Goal: Task Accomplishment & Management: Use online tool/utility

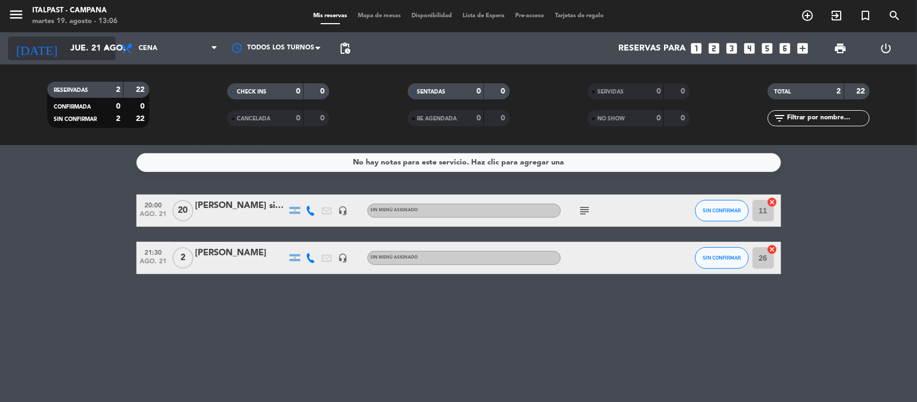
click at [76, 44] on input "jue. 21 ago." at bounding box center [121, 48] width 113 height 21
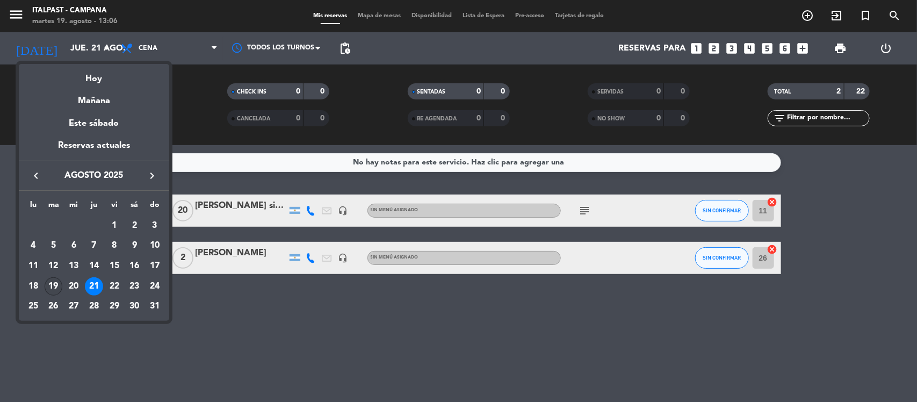
click at [53, 284] on div "19" at bounding box center [54, 286] width 18 height 18
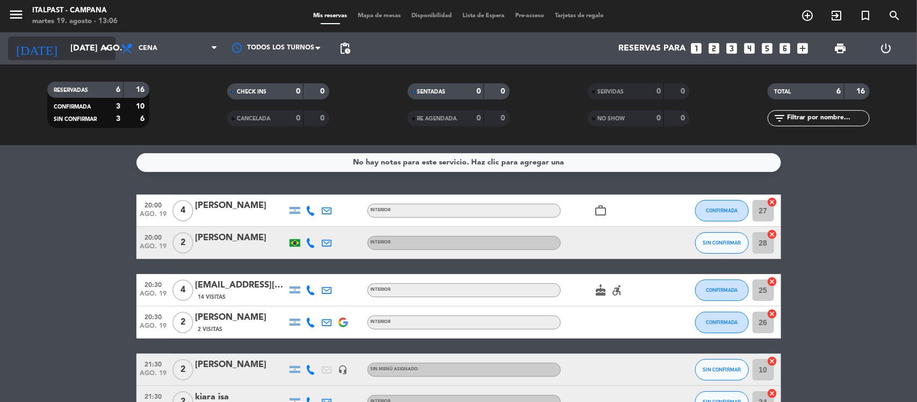
click at [77, 51] on input "[DATE] ago." at bounding box center [121, 48] width 113 height 21
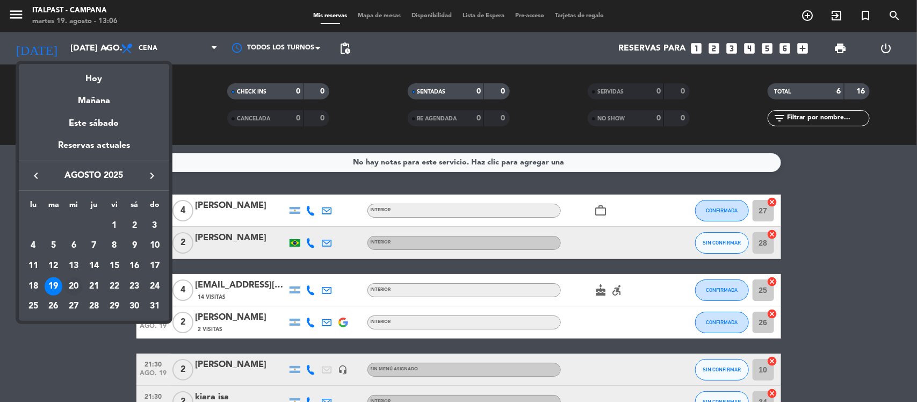
click at [76, 280] on div "20" at bounding box center [73, 286] width 18 height 18
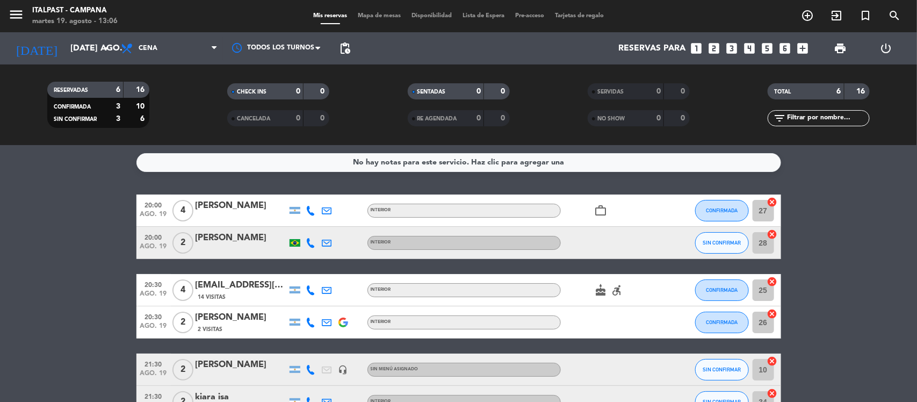
type input "mié. 20 ago."
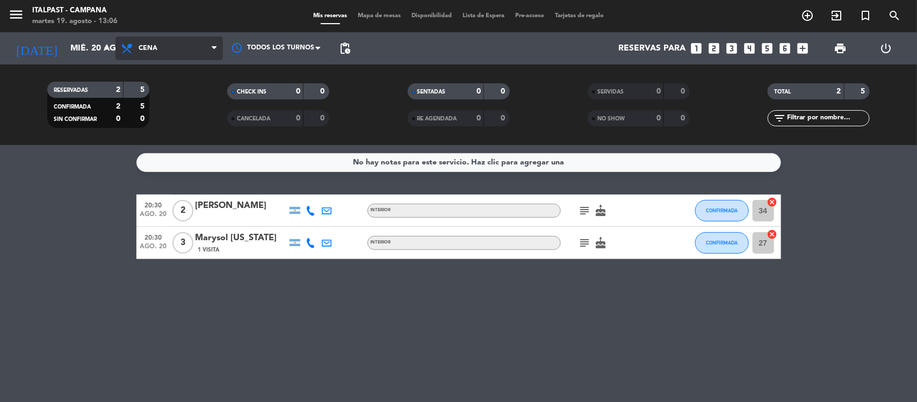
click at [170, 46] on span "Cena" at bounding box center [168, 49] width 107 height 24
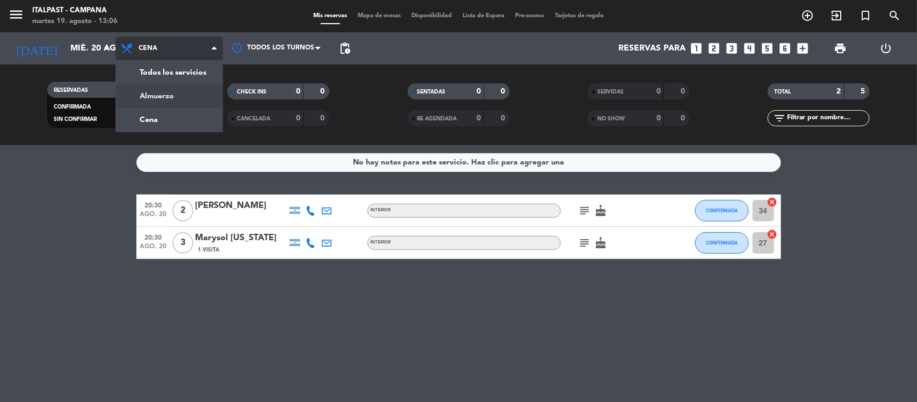
click at [149, 94] on div "menu Italpast - [PERSON_NAME] martes 19. agosto - 13:06 Mis reservas Mapa de me…" at bounding box center [458, 72] width 917 height 145
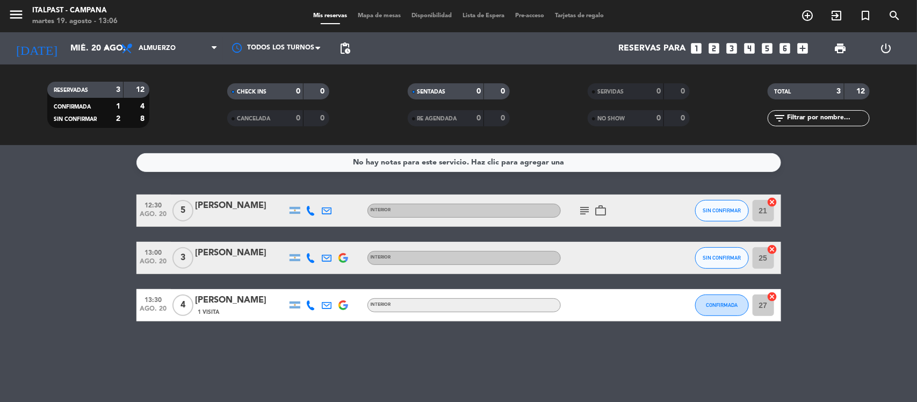
click at [363, 15] on span "Mapa de mesas" at bounding box center [379, 16] width 54 height 6
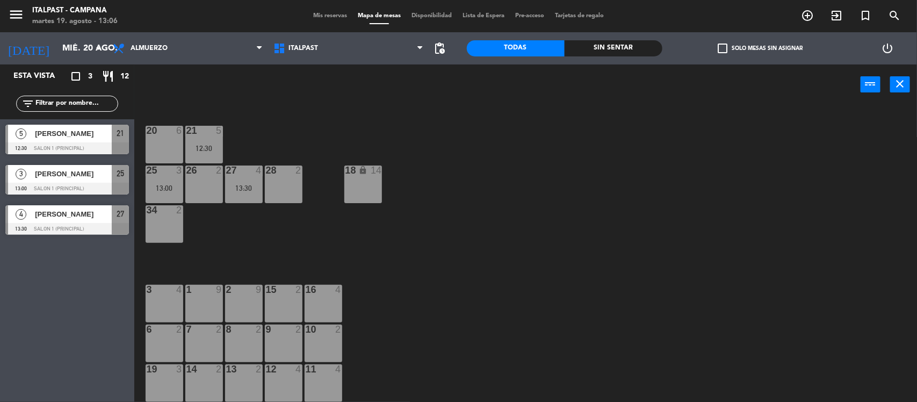
click at [318, 301] on div "16 4" at bounding box center [324, 304] width 38 height 38
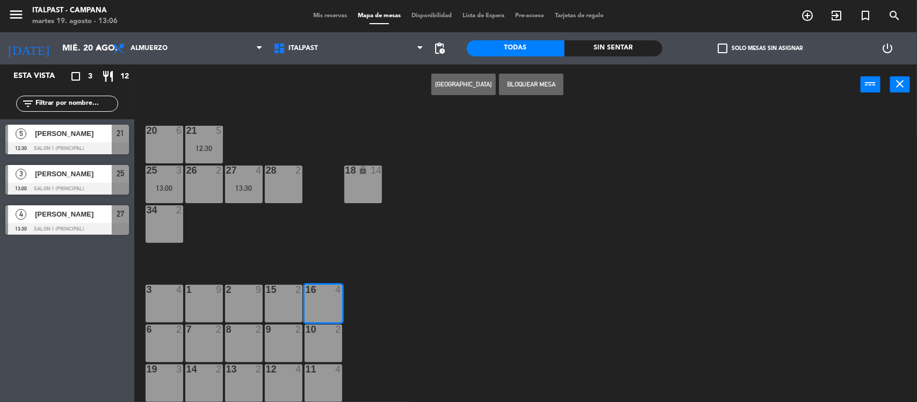
click at [454, 84] on button "[GEOGRAPHIC_DATA]" at bounding box center [463, 84] width 64 height 21
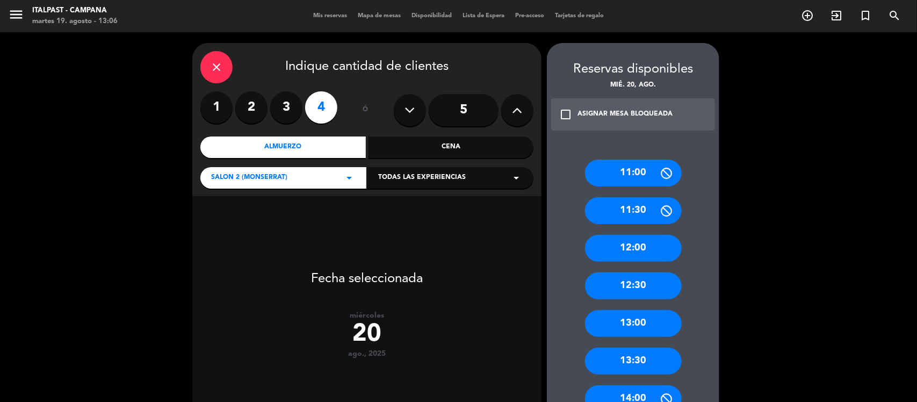
click at [626, 281] on div "12:30" at bounding box center [633, 285] width 97 height 27
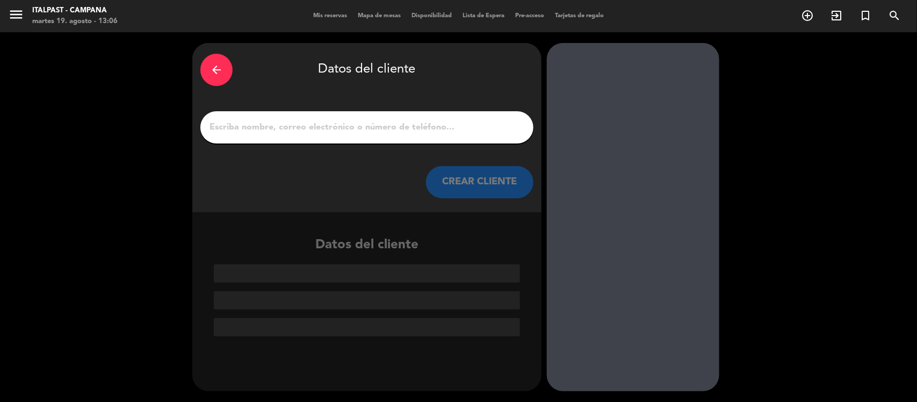
click at [233, 128] on input "1" at bounding box center [366, 127] width 317 height 15
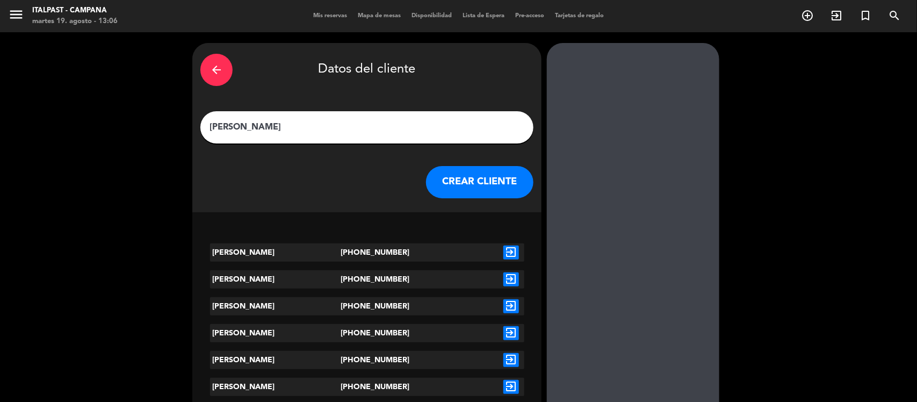
type input "[PERSON_NAME]"
click at [516, 247] on icon "exit_to_app" at bounding box center [511, 252] width 16 height 14
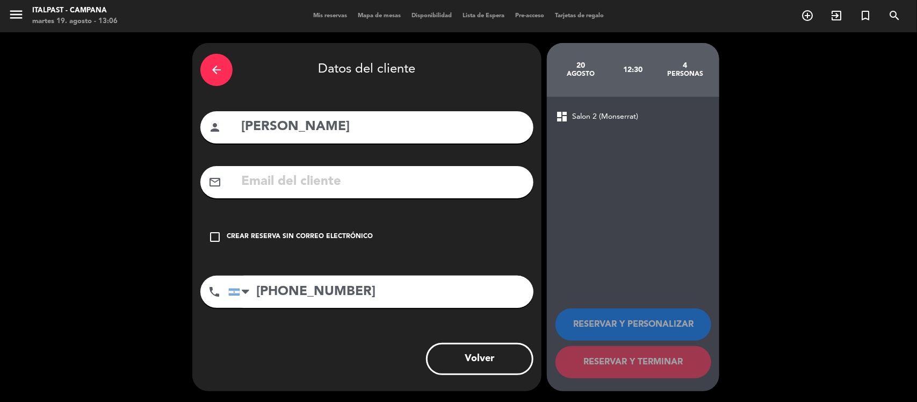
drag, startPoint x: 213, startPoint y: 237, endPoint x: 226, endPoint y: 243, distance: 14.4
click at [213, 237] on icon "check_box_outline_blank" at bounding box center [214, 236] width 13 height 13
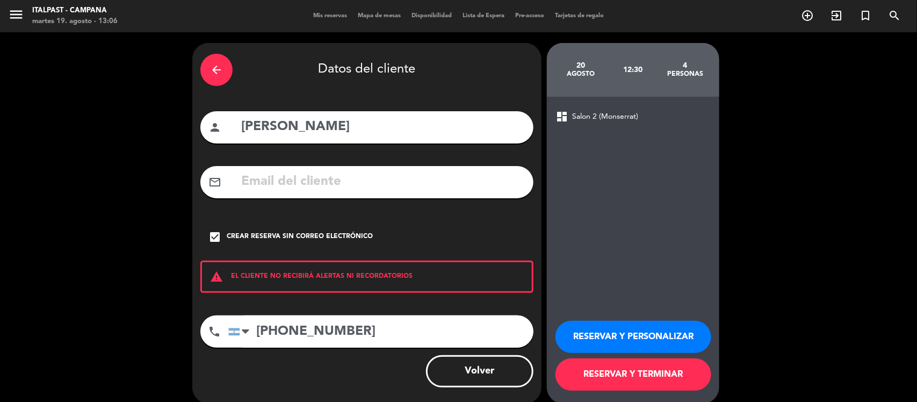
click at [592, 368] on button "RESERVAR Y TERMINAR" at bounding box center [633, 374] width 156 height 32
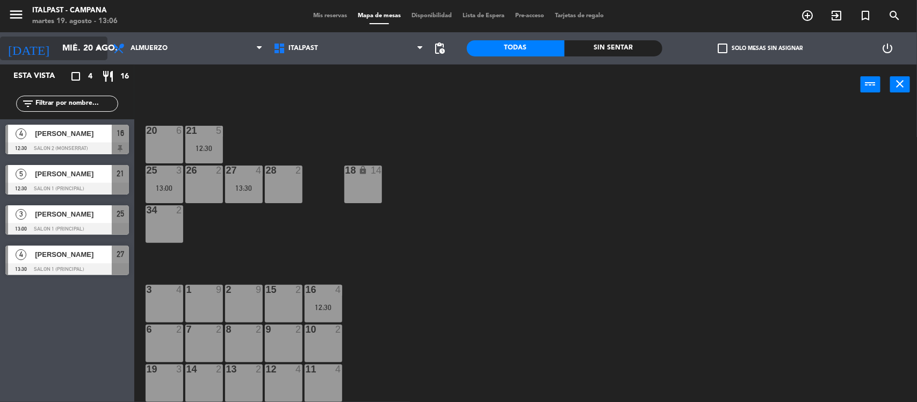
click at [73, 45] on input "mié. 20 ago." at bounding box center [113, 48] width 113 height 21
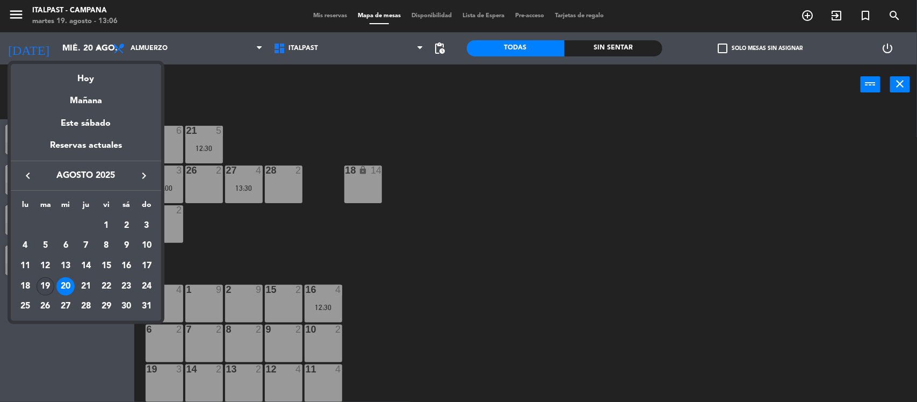
click at [44, 284] on div "19" at bounding box center [46, 286] width 18 height 18
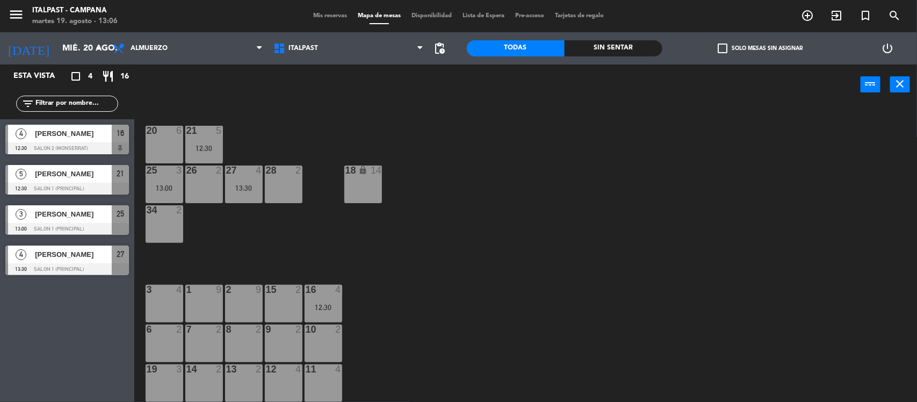
type input "[DATE] ago."
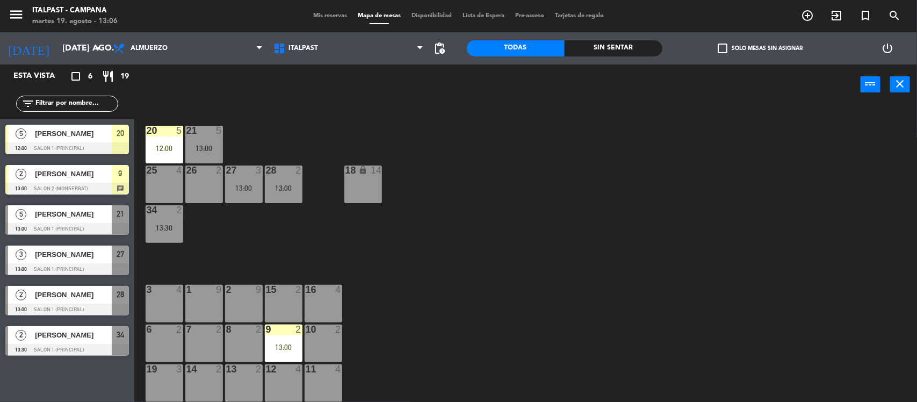
click at [68, 340] on div "2 [PERSON_NAME] 13:30 Salon 1 (Principal) 34" at bounding box center [67, 341] width 134 height 40
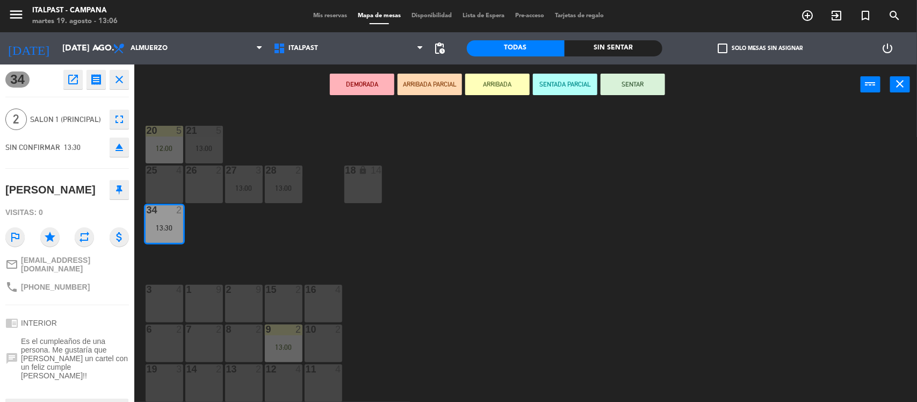
click at [492, 82] on button "ARRIBADA" at bounding box center [497, 84] width 64 height 21
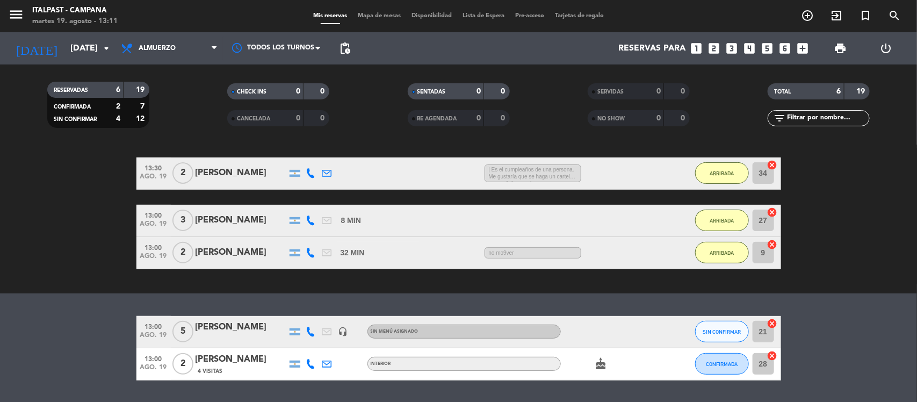
scroll to position [165, 0]
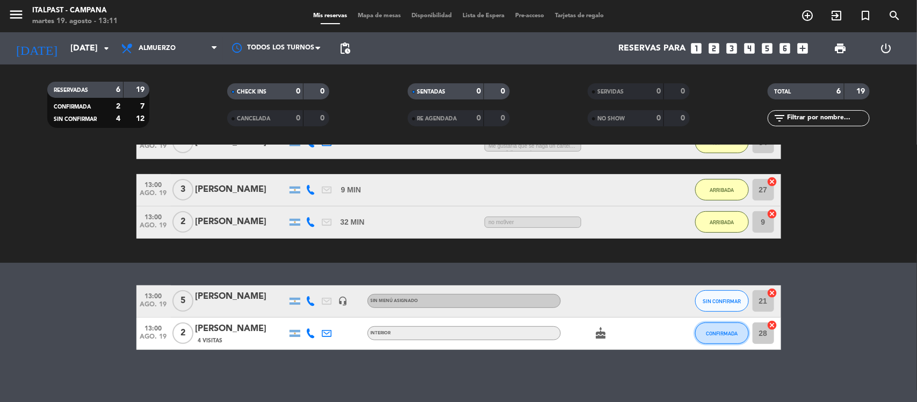
click at [728, 334] on span "CONFIRMADA" at bounding box center [722, 333] width 32 height 6
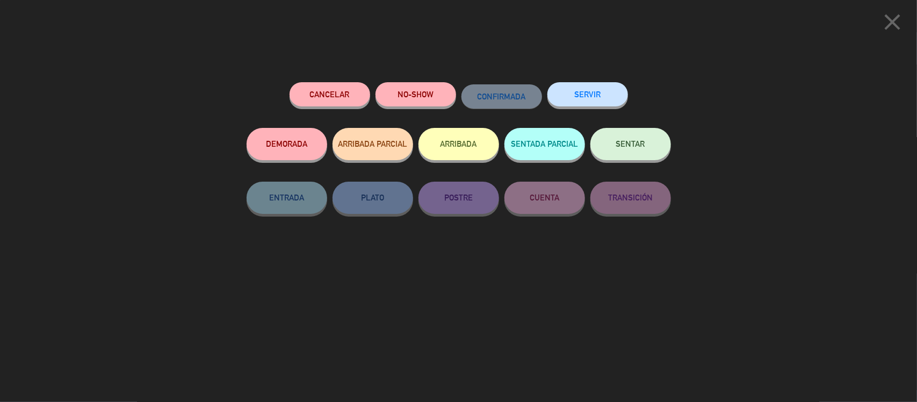
click at [439, 143] on button "ARRIBADA" at bounding box center [458, 144] width 81 height 32
